Goal: Information Seeking & Learning: Learn about a topic

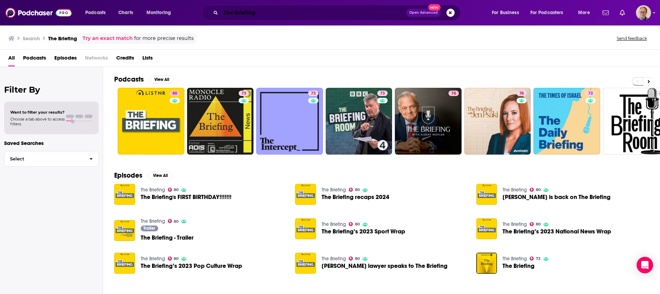
click at [327, 13] on input "The Briefing" at bounding box center [313, 12] width 185 height 11
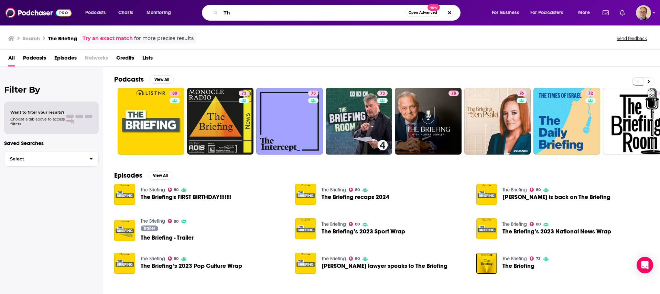
type input "T"
type input "Significant Women"
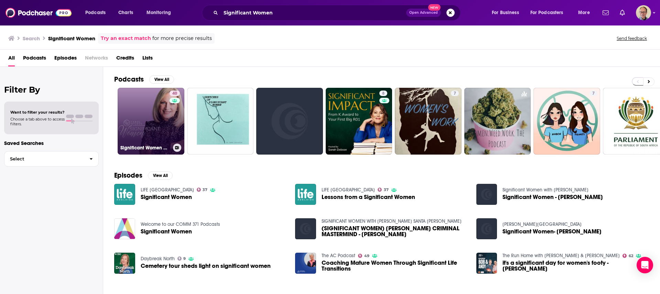
click at [145, 115] on link "40 Significant Women with [PERSON_NAME] | [PERSON_NAME] Ministries" at bounding box center [151, 121] width 67 height 67
